Goal: Information Seeking & Learning: Find specific fact

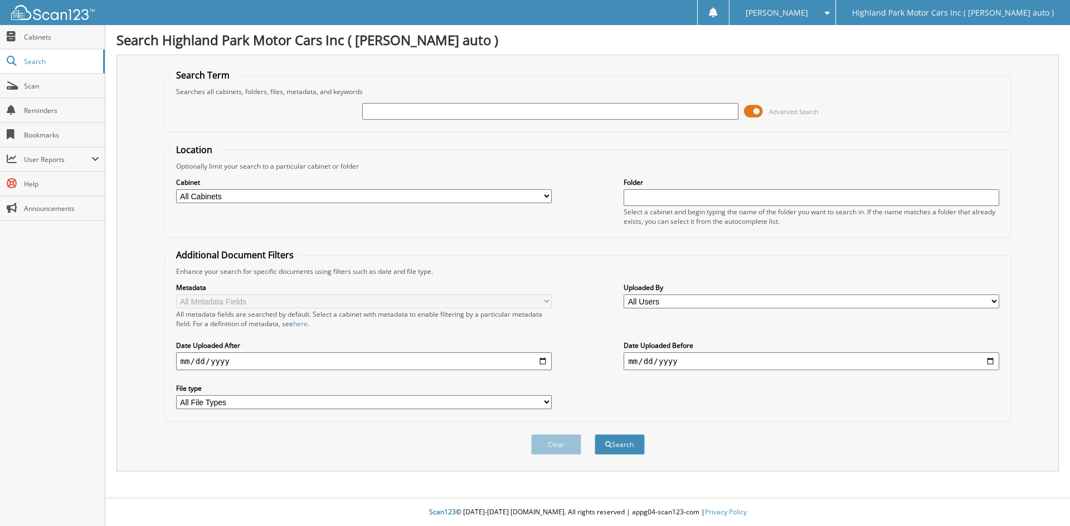
click at [752, 111] on span at bounding box center [753, 111] width 19 height 17
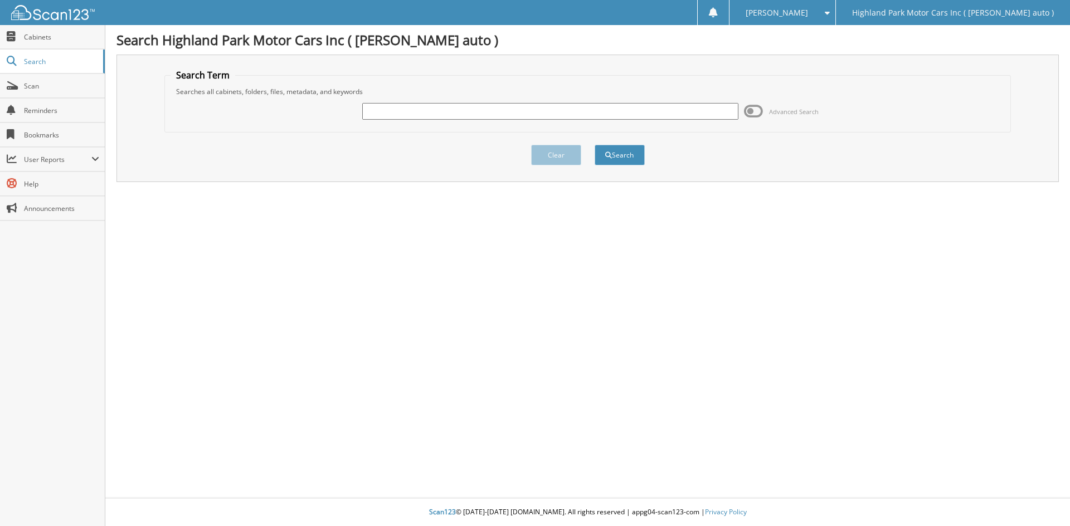
click at [709, 114] on input "text" at bounding box center [549, 111] width 375 height 17
type input "MS307"
click at [594, 145] on button "Search" at bounding box center [619, 155] width 50 height 21
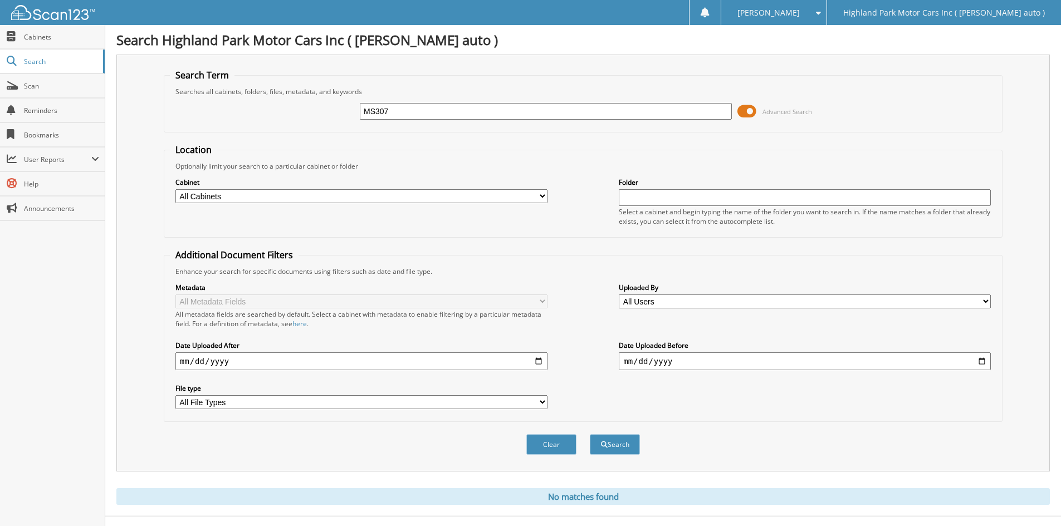
click at [752, 114] on span at bounding box center [747, 111] width 19 height 17
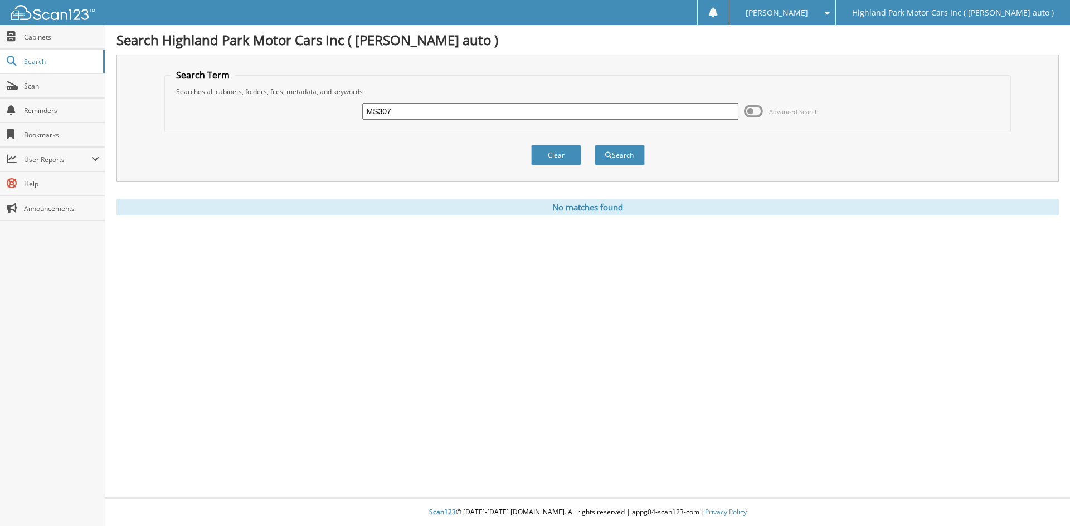
click at [662, 113] on input "MS307" at bounding box center [549, 111] width 375 height 17
type input "MS19307"
click at [594, 145] on button "Search" at bounding box center [619, 155] width 50 height 21
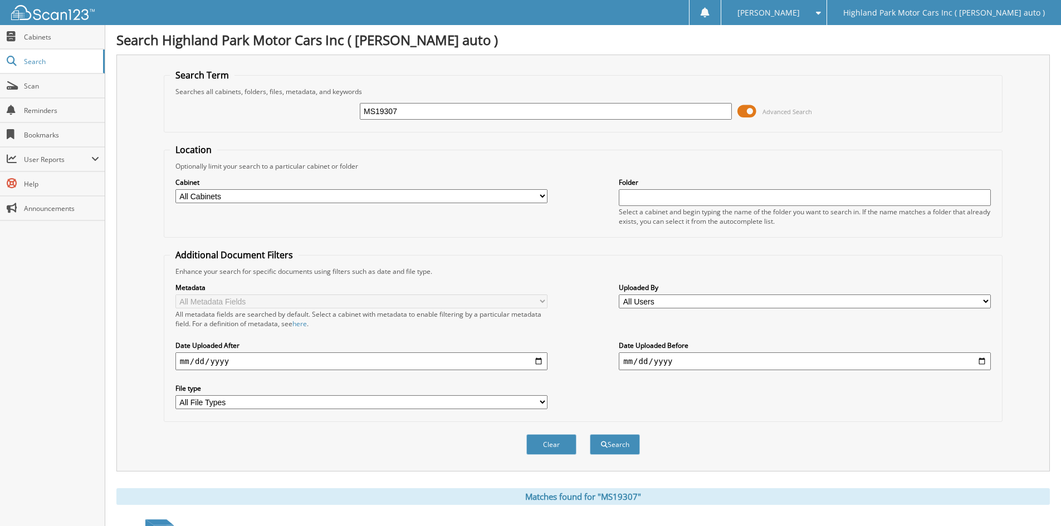
click at [749, 113] on span at bounding box center [747, 111] width 19 height 17
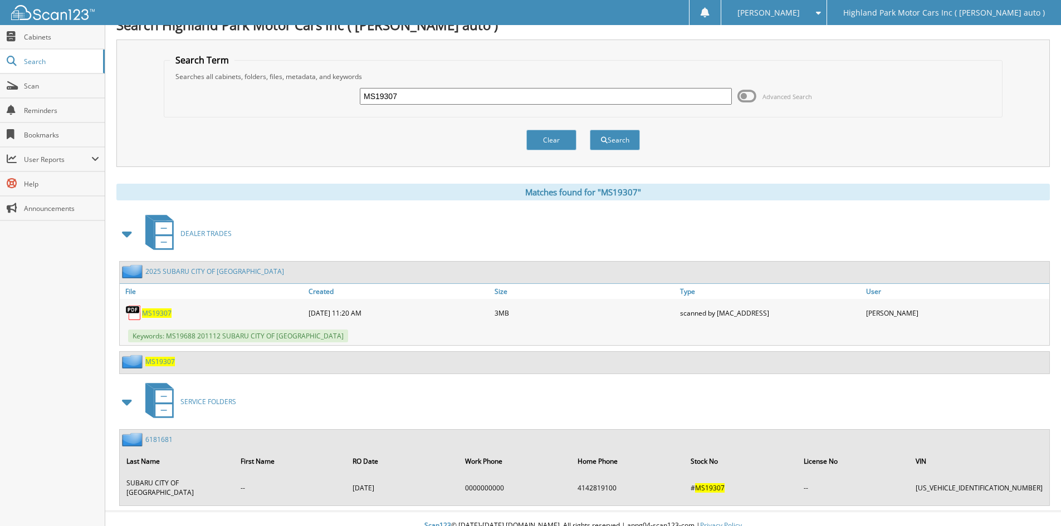
scroll to position [19, 0]
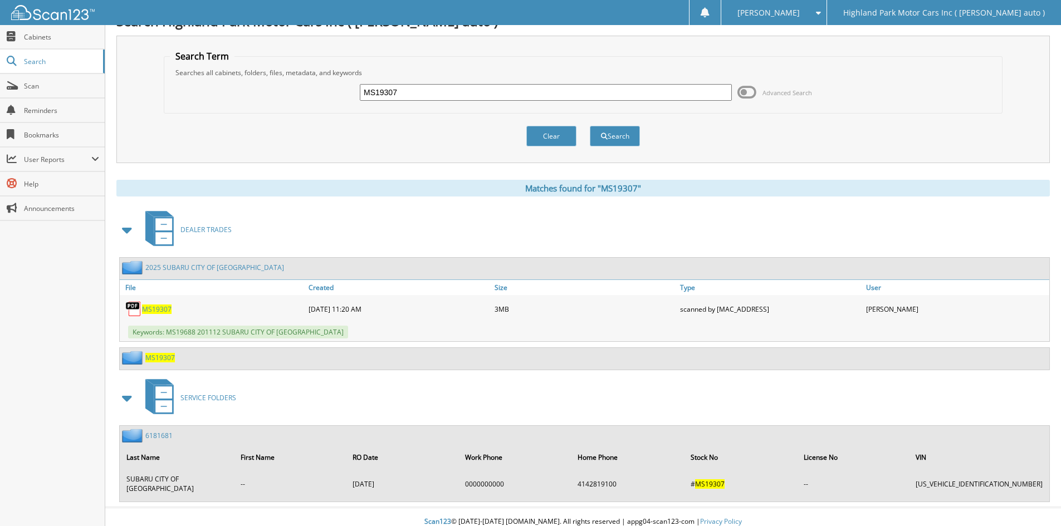
click at [157, 271] on link "2025 SUBARU CITY OF [GEOGRAPHIC_DATA]" at bounding box center [214, 267] width 139 height 9
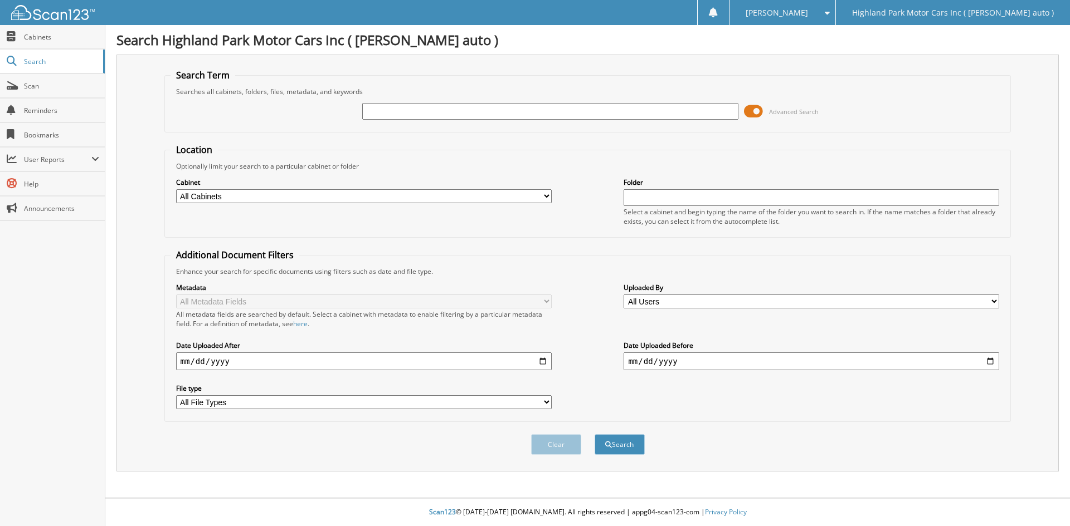
click at [755, 109] on span at bounding box center [753, 111] width 19 height 17
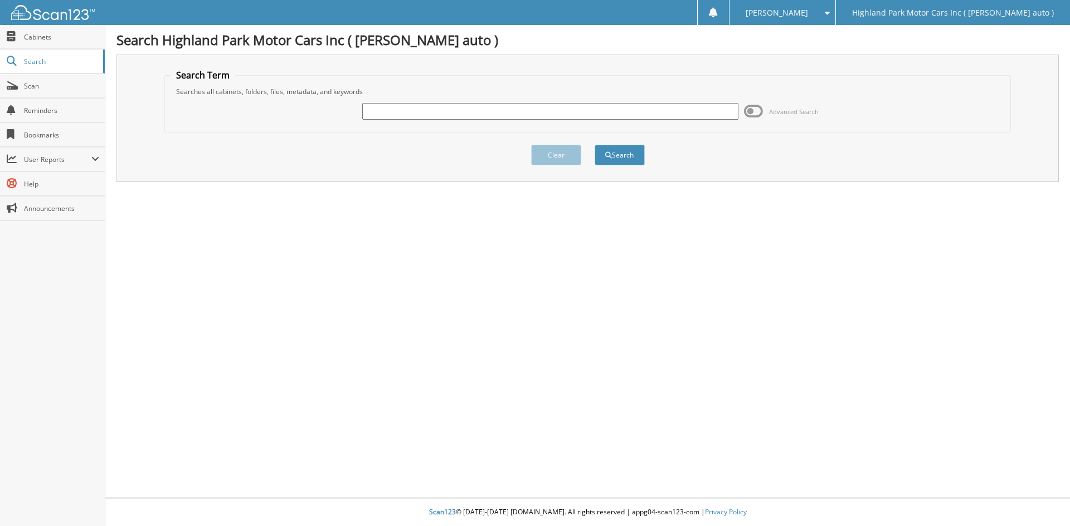
click at [614, 108] on input "text" at bounding box center [549, 111] width 375 height 17
type input "MS19024"
click at [594, 145] on button "Search" at bounding box center [619, 155] width 50 height 21
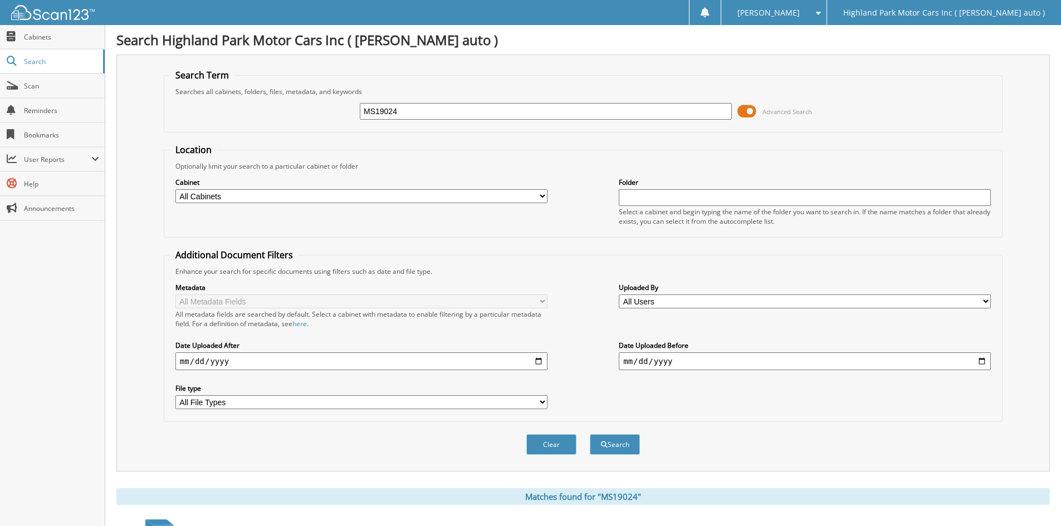
click at [752, 109] on span at bounding box center [747, 111] width 19 height 17
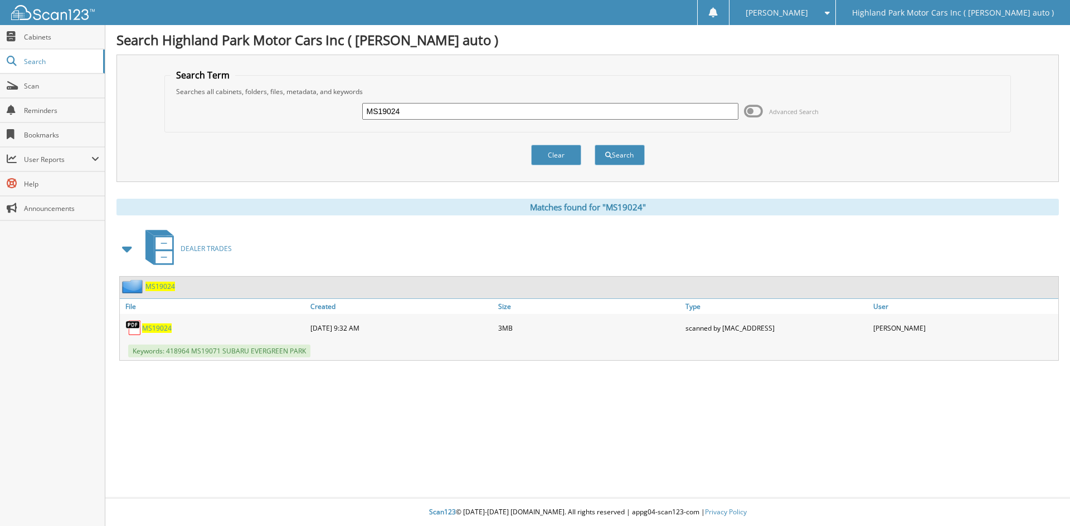
click at [174, 282] on span "MS19024" at bounding box center [160, 286] width 30 height 9
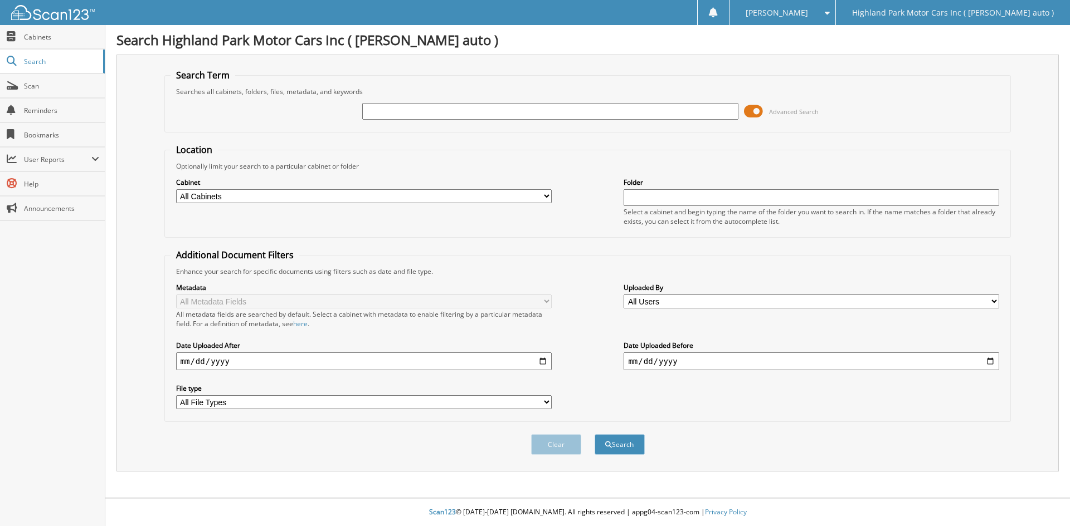
click at [745, 113] on span at bounding box center [753, 111] width 19 height 17
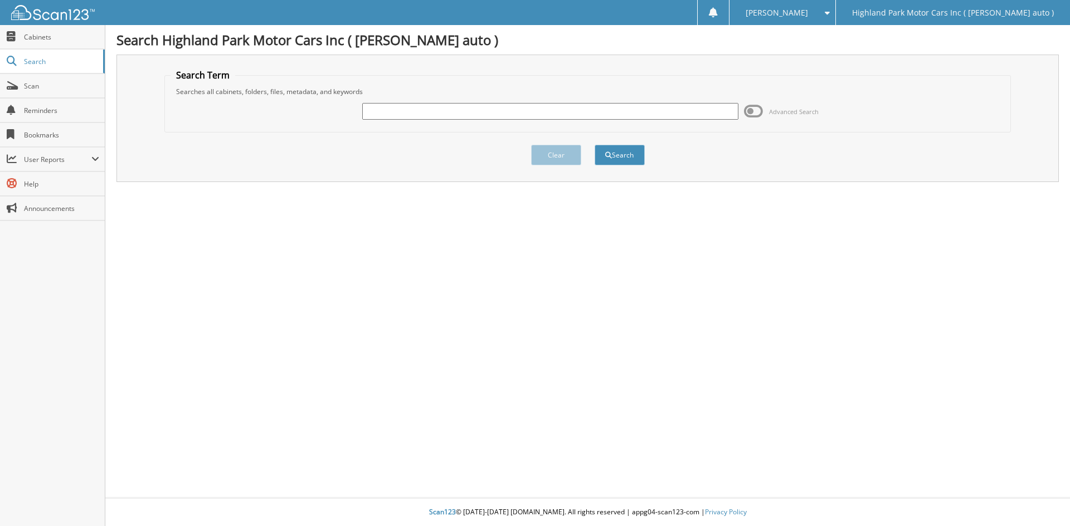
click at [706, 112] on input "text" at bounding box center [549, 111] width 375 height 17
type input "MS19024"
click at [594, 145] on button "Search" at bounding box center [619, 155] width 50 height 21
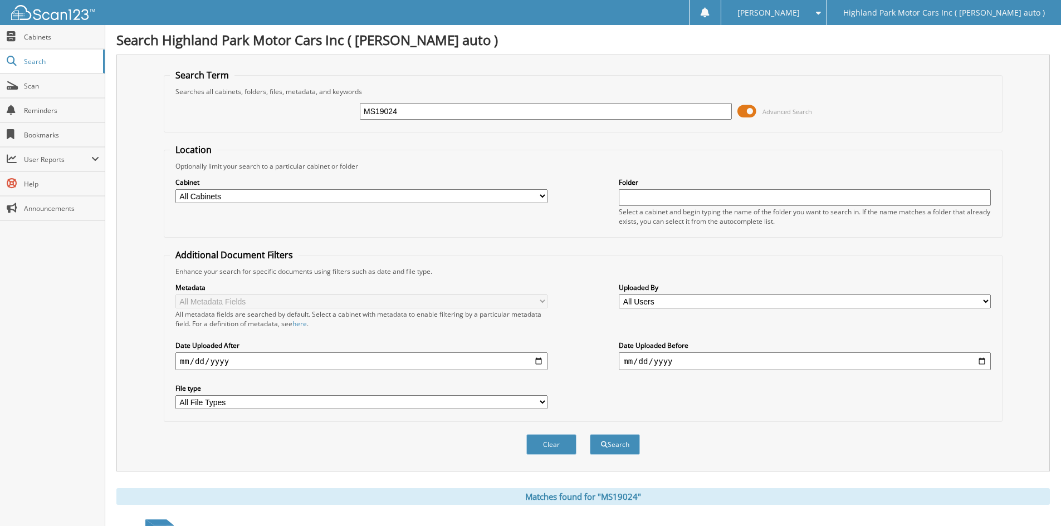
click at [739, 116] on span at bounding box center [747, 111] width 19 height 17
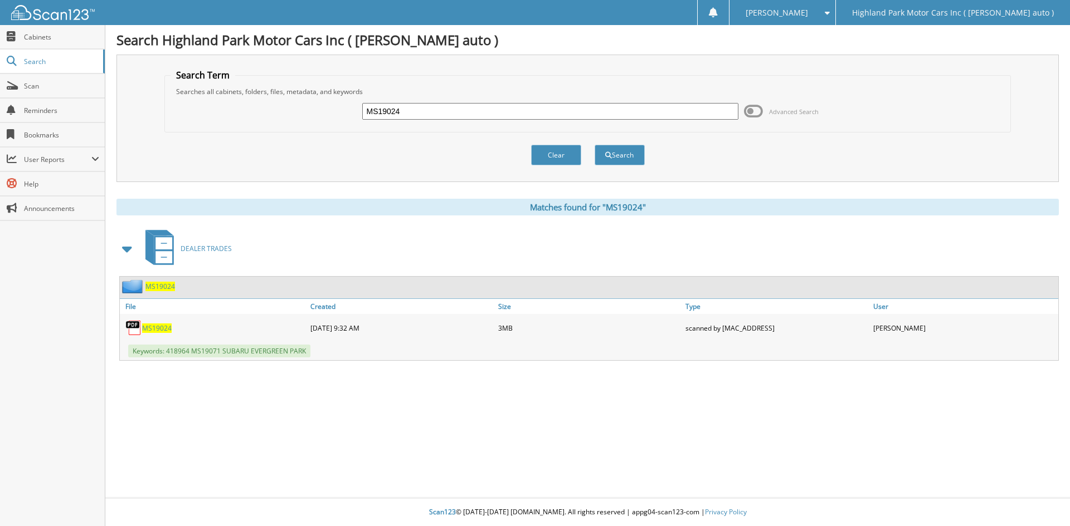
click at [165, 290] on span "MS19024" at bounding box center [160, 286] width 30 height 9
